Goal: Check status: Check status

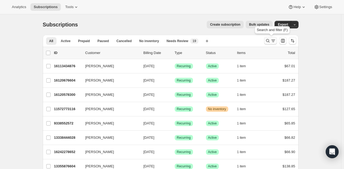
click at [270, 38] on icon "Search and filter results" at bounding box center [267, 40] width 5 height 5
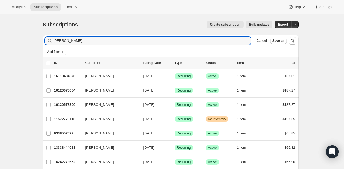
type input "[PERSON_NAME]"
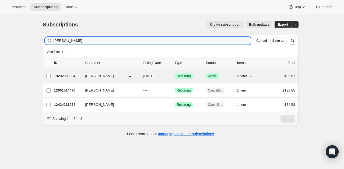
click at [68, 75] on p "13292306684" at bounding box center [67, 75] width 27 height 5
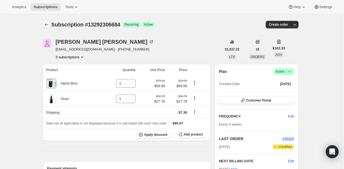
click at [44, 25] on button "Subscriptions" at bounding box center [47, 25] width 8 height 8
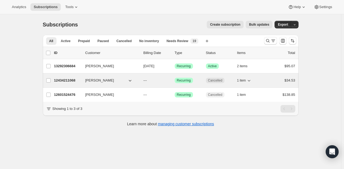
click at [65, 82] on p "12434211068" at bounding box center [67, 80] width 27 height 5
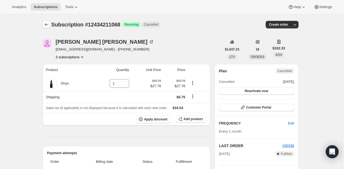
click at [48, 26] on icon "Subscriptions" at bounding box center [46, 24] width 5 height 5
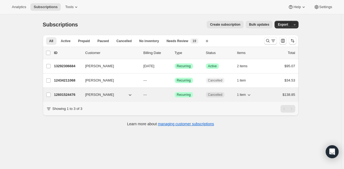
click at [68, 97] on p "12601524476" at bounding box center [67, 94] width 27 height 5
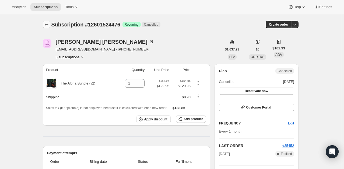
click at [45, 25] on icon "Subscriptions" at bounding box center [46, 24] width 5 height 5
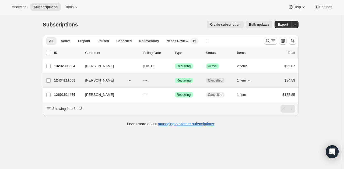
click at [60, 78] on p "12434211068" at bounding box center [67, 80] width 27 height 5
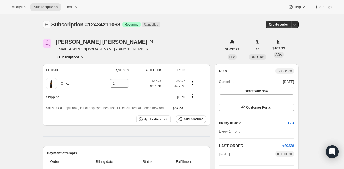
click at [46, 26] on icon "Subscriptions" at bounding box center [46, 24] width 5 height 5
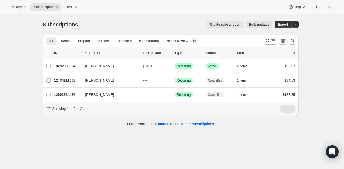
click at [132, 4] on div "Analytics Subscriptions Tools Help Settings" at bounding box center [172, 7] width 344 height 14
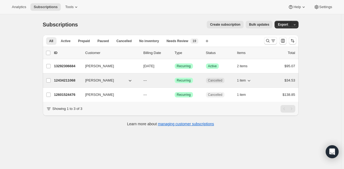
click at [68, 83] on div "12434211068 [PERSON_NAME] --- Success Recurring Cancelled 1 item $34.53" at bounding box center [174, 81] width 241 height 8
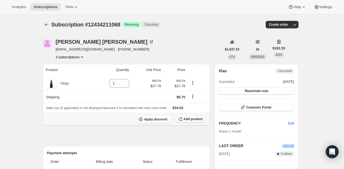
click at [197, 119] on span "Add product" at bounding box center [193, 119] width 19 height 4
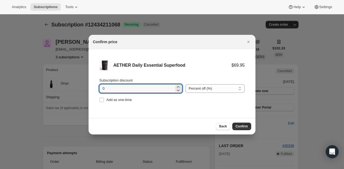
drag, startPoint x: 112, startPoint y: 88, endPoint x: 60, endPoint y: 86, distance: 52.1
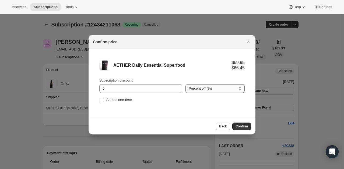
click at [213, 85] on select "Percent off (%) Amount off ($)" at bounding box center [215, 88] width 59 height 9
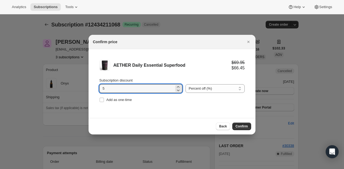
click at [91, 87] on li "AETHER Daily Essential Superfood $69.95 $66.45 Subscription discount 5 Percent …" at bounding box center [172, 81] width 167 height 65
drag, startPoint x: 158, startPoint y: 88, endPoint x: 89, endPoint y: 89, distance: 68.4
click at [89, 89] on li "AETHER Daily Essential Superfood $69.95 $62.96 Subscription discount 10 Percent…" at bounding box center [172, 81] width 167 height 65
type input "5"
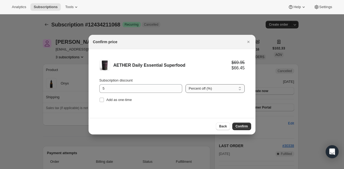
click at [215, 88] on select "Percent off (%) Amount off ($)" at bounding box center [215, 88] width 59 height 9
select select "fixed"
click at [186, 84] on select "Percent off (%) Amount off ($)" at bounding box center [215, 88] width 59 height 9
click at [245, 127] on span "Confirm" at bounding box center [242, 126] width 12 height 4
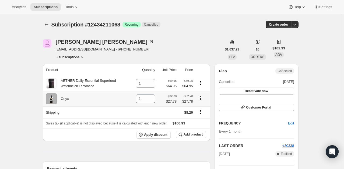
click at [202, 99] on icon "Product actions" at bounding box center [200, 97] width 5 height 5
click at [152, 100] on icon at bounding box center [151, 100] width 5 height 5
type input "0"
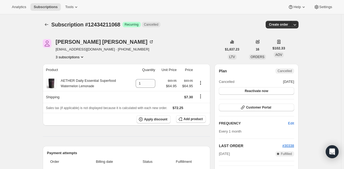
drag, startPoint x: 227, startPoint y: 16, endPoint x: 235, endPoint y: 10, distance: 9.4
click at [227, 15] on div "Subscription #12434211068. This page is ready Subscription #12434211068 Success…" at bounding box center [171, 24] width 256 height 20
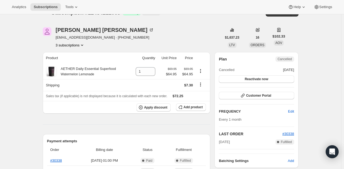
scroll to position [27, 0]
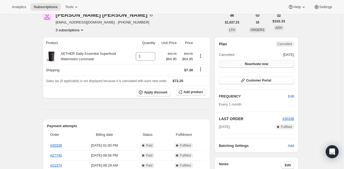
click at [276, 66] on button "Reactivate now" at bounding box center [256, 64] width 75 height 8
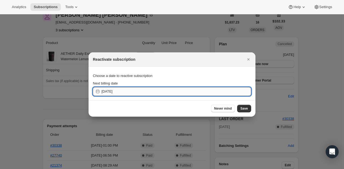
click at [158, 94] on input "[DATE]" at bounding box center [177, 91] width 150 height 9
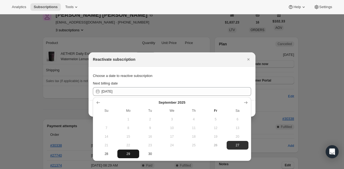
click at [128, 157] on button "29" at bounding box center [128, 153] width 22 height 9
type input "[DATE]"
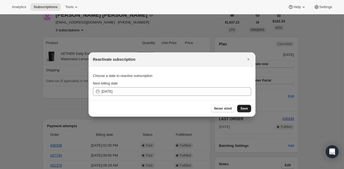
click at [246, 106] on span "Save" at bounding box center [245, 108] width 8 height 4
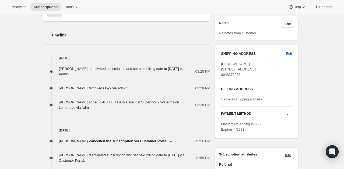
scroll to position [216, 0]
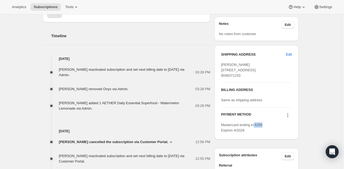
drag, startPoint x: 268, startPoint y: 140, endPoint x: 255, endPoint y: 142, distance: 13.2
click at [255, 133] on div "Mastercard ending in 6356 Expires 4/2028" at bounding box center [256, 127] width 71 height 11
click at [328, 124] on div "Subscription #12434211068. This page is ready Subscription #12434211068 Success…" at bounding box center [170, 48] width 341 height 498
drag, startPoint x: 269, startPoint y: 140, endPoint x: 256, endPoint y: 141, distance: 13.0
click at [256, 133] on div "Mastercard ending in 6356 Expires 4/2028" at bounding box center [256, 127] width 71 height 11
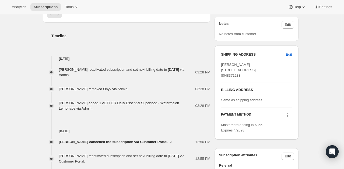
click at [318, 129] on div "Subscription #12434211068. This page is ready Subscription #12434211068 Success…" at bounding box center [170, 48] width 341 height 498
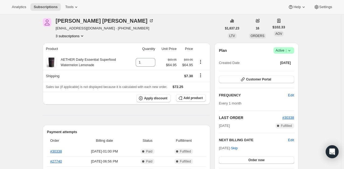
scroll to position [54, 0]
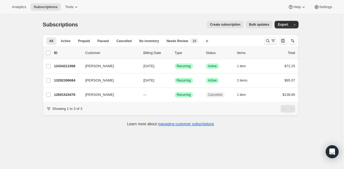
click at [269, 42] on icon "Search and filter results" at bounding box center [267, 40] width 5 height 5
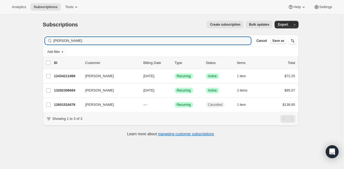
drag, startPoint x: 77, startPoint y: 40, endPoint x: 13, endPoint y: 74, distance: 71.6
click at [2, 47] on div "Subscriptions. This page is ready Subscriptions Create subscription Bulk update…" at bounding box center [170, 98] width 341 height 169
click at [24, 75] on div "Subscriptions. This page is ready Subscriptions Create subscription Bulk update…" at bounding box center [170, 98] width 341 height 169
drag, startPoint x: 81, startPoint y: 38, endPoint x: 31, endPoint y: 39, distance: 50.4
click at [33, 37] on div "Subscriptions. This page is ready Subscriptions Create subscription Bulk update…" at bounding box center [170, 98] width 341 height 169
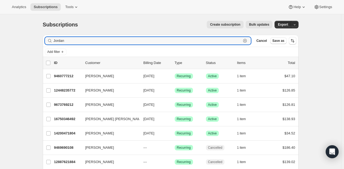
drag, startPoint x: 46, startPoint y: 42, endPoint x: 38, endPoint y: 46, distance: 8.6
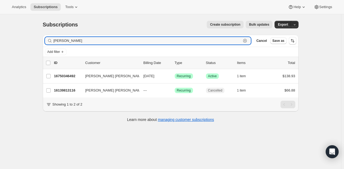
type input "[PERSON_NAME]"
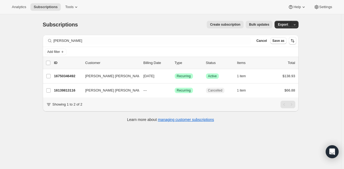
click at [148, 22] on div "Create subscription Bulk updates" at bounding box center [178, 25] width 188 height 8
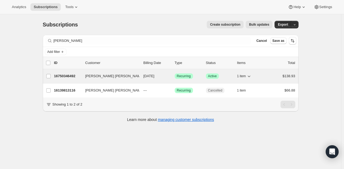
click at [74, 76] on p "16750346492" at bounding box center [67, 75] width 27 height 5
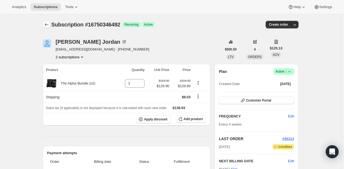
click at [49, 23] on icon "Subscriptions" at bounding box center [46, 24] width 5 height 5
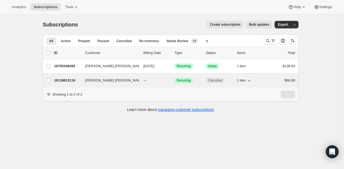
click at [62, 79] on p "16139813116" at bounding box center [67, 80] width 27 height 5
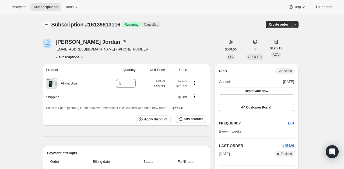
click at [48, 25] on icon "Subscriptions" at bounding box center [46, 24] width 5 height 5
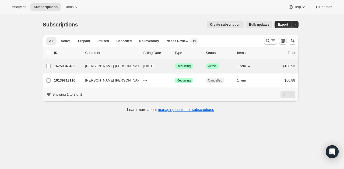
click at [71, 67] on p "16750346492" at bounding box center [67, 65] width 27 height 5
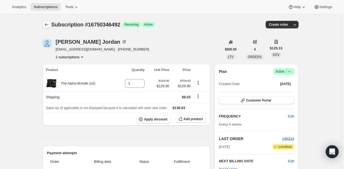
click at [48, 24] on icon "Subscriptions" at bounding box center [46, 24] width 5 height 5
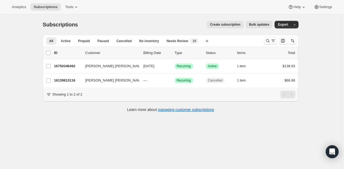
click at [114, 136] on div "Subscriptions. This page is ready Subscriptions Create subscription Bulk update…" at bounding box center [170, 98] width 341 height 169
click at [104, 140] on div "Subscriptions. This page is ready Subscriptions Create subscription Bulk update…" at bounding box center [170, 98] width 341 height 169
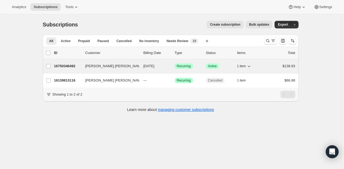
click at [75, 65] on p "16750346492" at bounding box center [67, 65] width 27 height 5
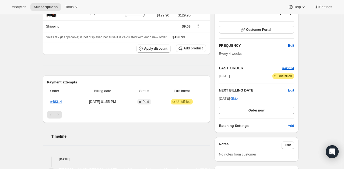
scroll to position [81, 0]
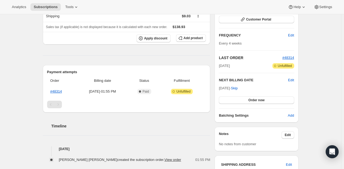
click at [180, 135] on div "Timeline [DATE] [PERSON_NAME] [PERSON_NAME] created the subscription order. Vie…" at bounding box center [127, 137] width 168 height 50
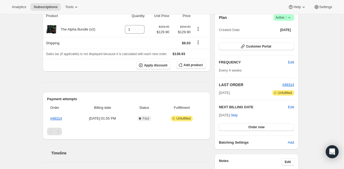
scroll to position [0, 0]
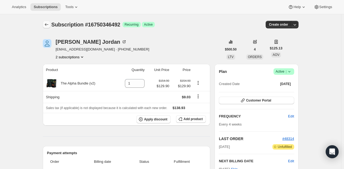
click at [49, 26] on icon "Subscriptions" at bounding box center [46, 24] width 5 height 5
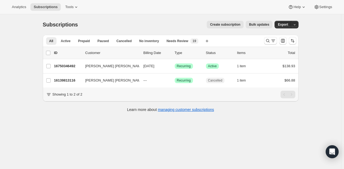
click at [80, 141] on div "Subscriptions. This page is ready Subscriptions Create subscription Bulk update…" at bounding box center [170, 98] width 341 height 169
click at [122, 123] on div "Subscriptions. This page is ready Subscriptions Create subscription Bulk update…" at bounding box center [170, 98] width 341 height 169
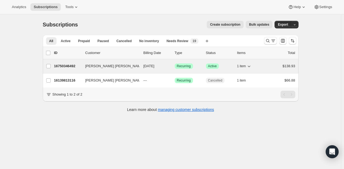
click at [63, 63] on p "16750346492" at bounding box center [67, 65] width 27 height 5
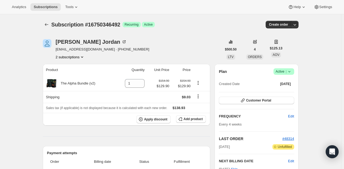
scroll to position [27, 0]
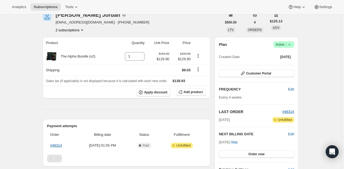
click at [209, 28] on div "[PERSON_NAME] [PERSON_NAME] [EMAIL_ADDRESS][DOMAIN_NAME] · [PHONE_NUMBER] 2 sub…" at bounding box center [132, 22] width 179 height 20
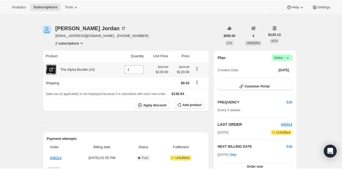
scroll to position [0, 0]
